Goal: Find specific page/section: Find specific page/section

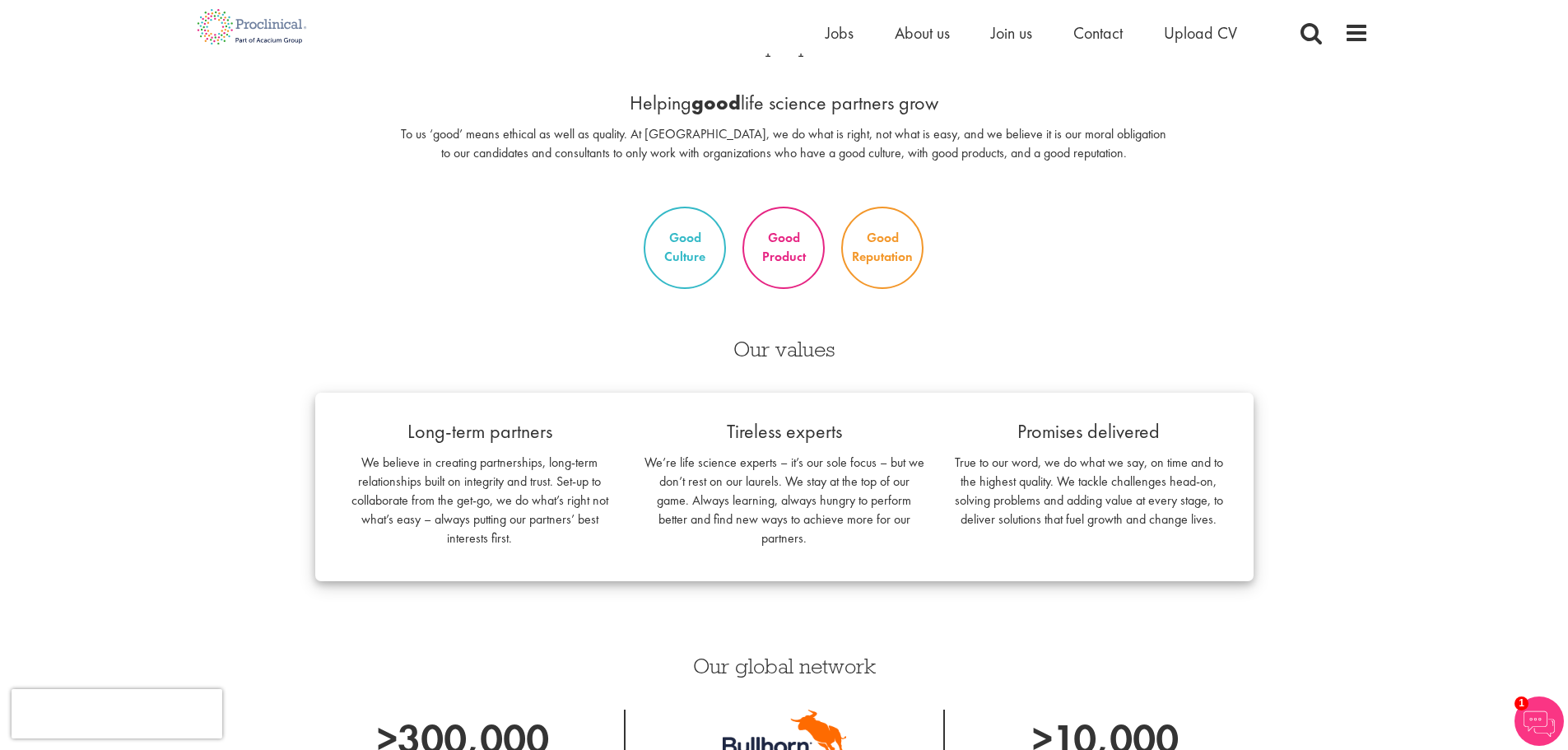
scroll to position [165, 0]
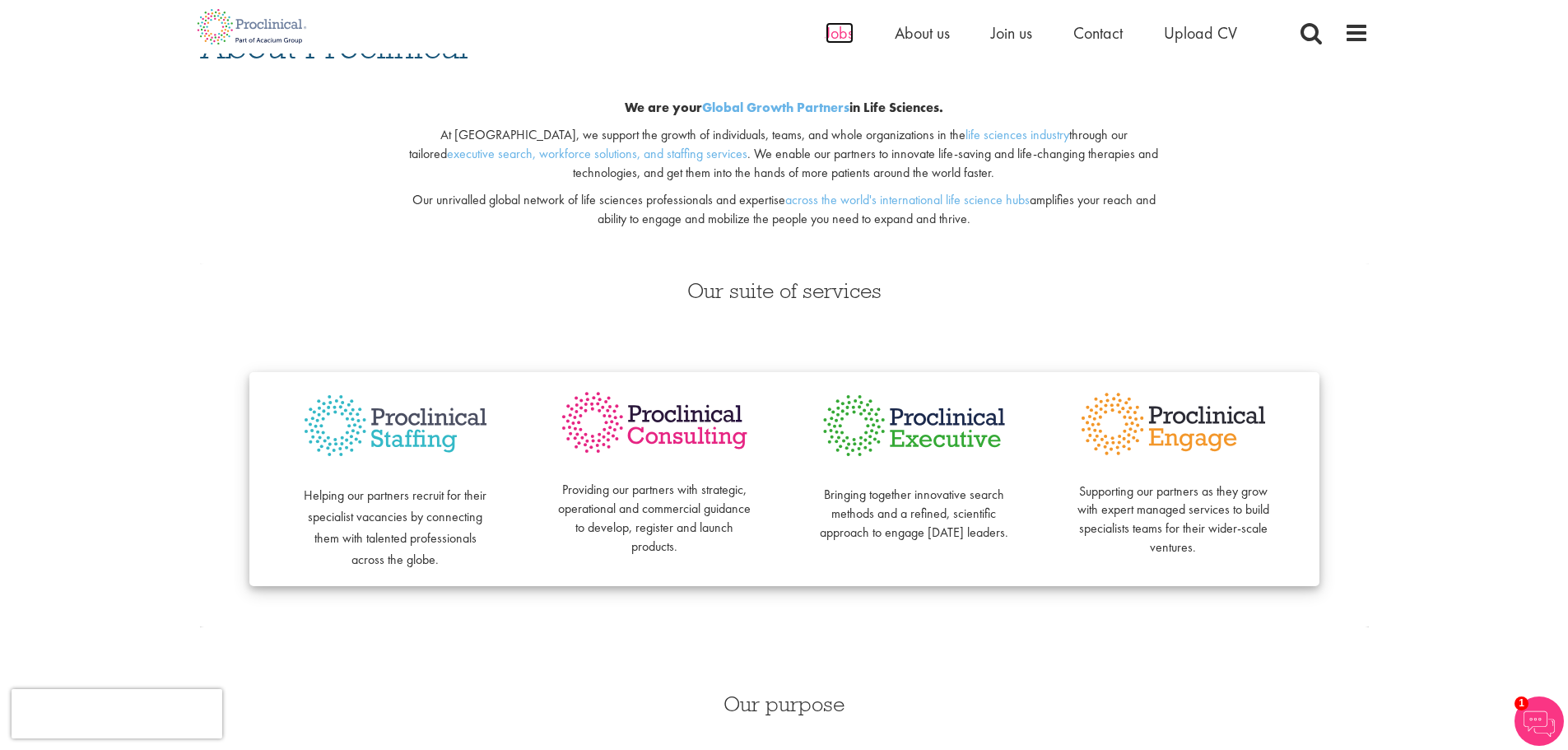
click at [833, 30] on span "Jobs" at bounding box center [839, 33] width 28 height 22
